Goal: Navigation & Orientation: Find specific page/section

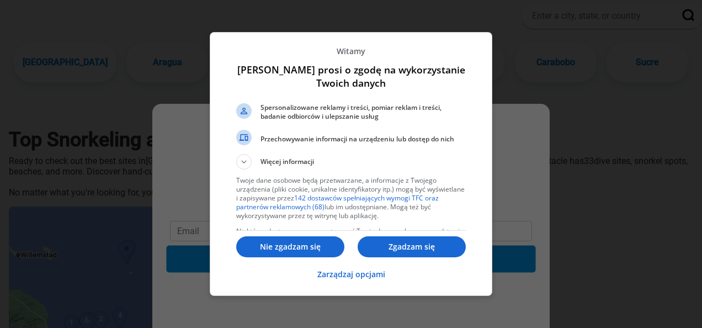
drag, startPoint x: 302, startPoint y: 249, endPoint x: 323, endPoint y: 254, distance: 20.9
click at [302, 249] on p "Nie zgadzam się" at bounding box center [290, 246] width 108 height 11
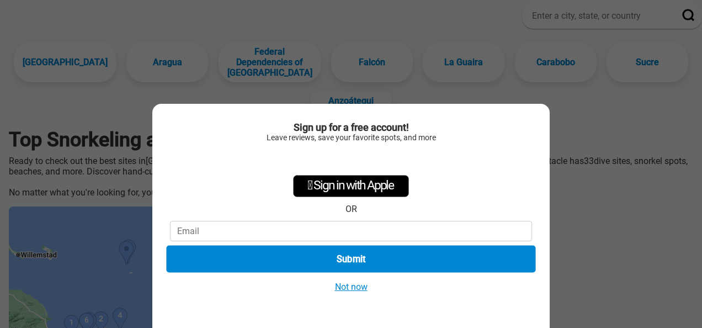
click at [362, 267] on button "Submit" at bounding box center [350, 259] width 369 height 27
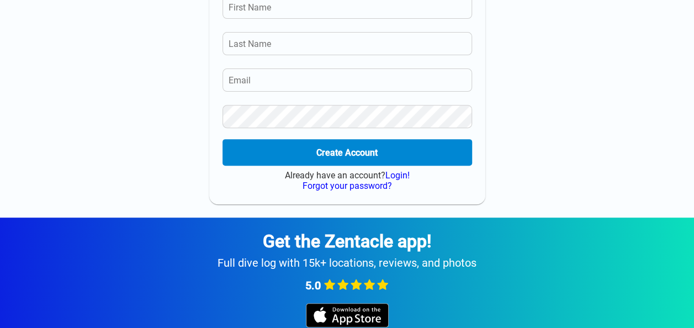
scroll to position [188, 0]
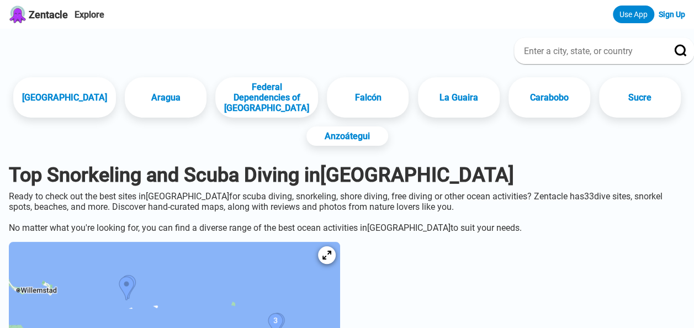
scroll to position [166, 0]
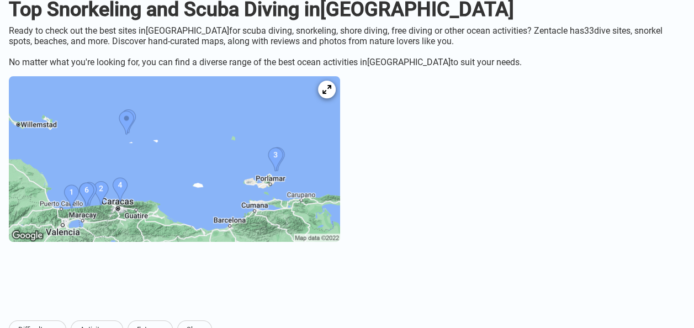
click at [208, 162] on img at bounding box center [174, 159] width 331 height 166
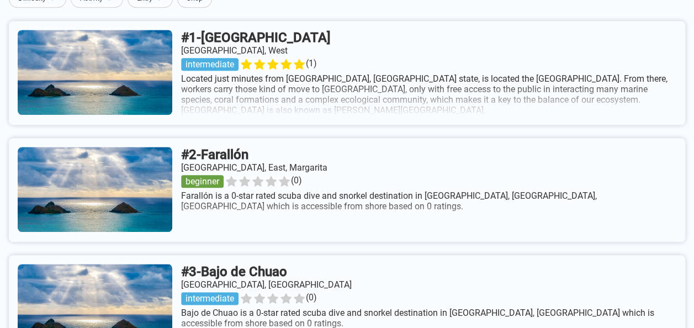
scroll to position [166, 0]
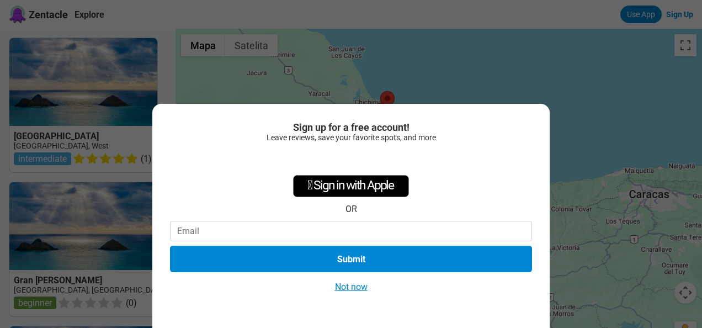
click at [356, 288] on button "Not now" at bounding box center [351, 287] width 39 height 12
